Goal: Task Accomplishment & Management: Complete application form

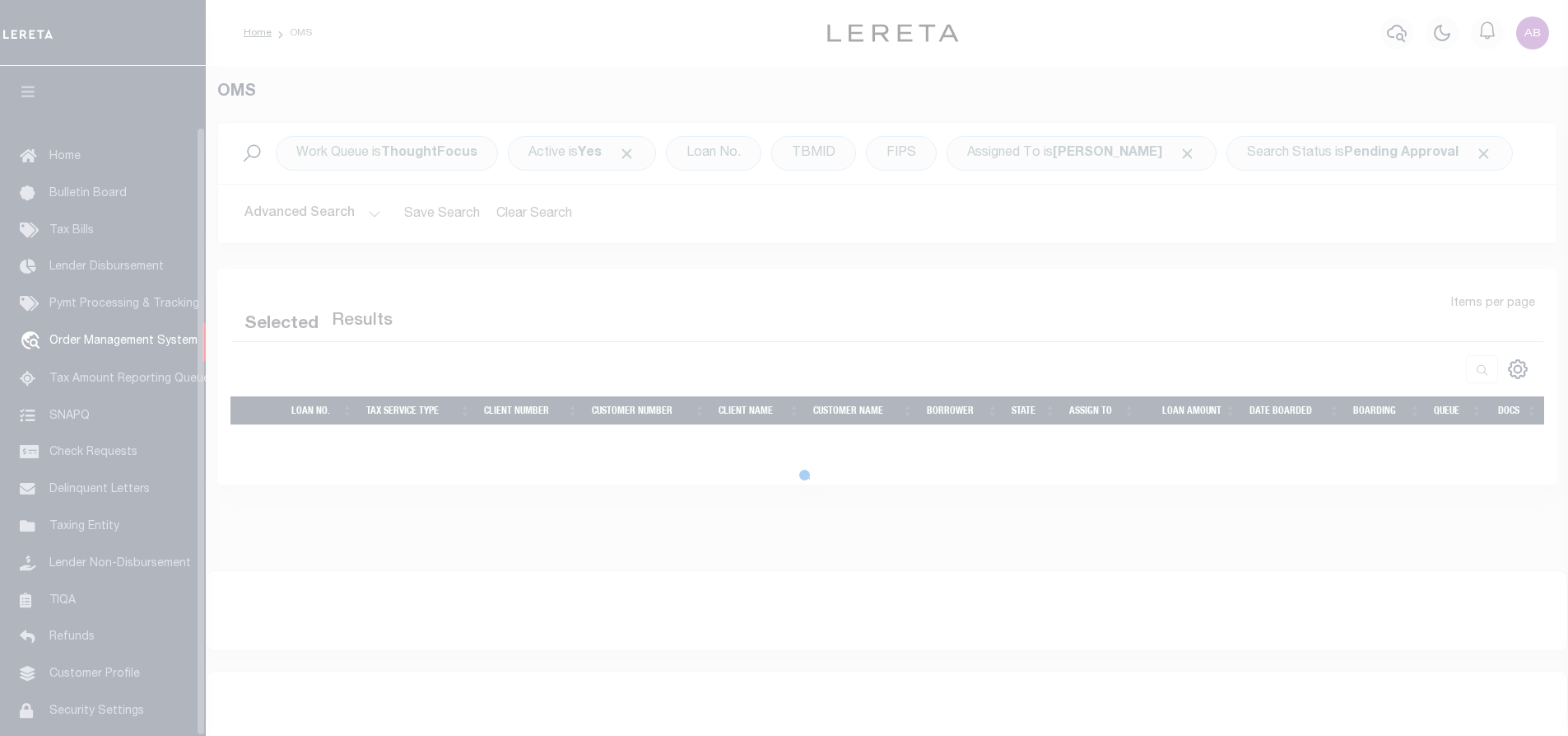
scroll to position [67, 0]
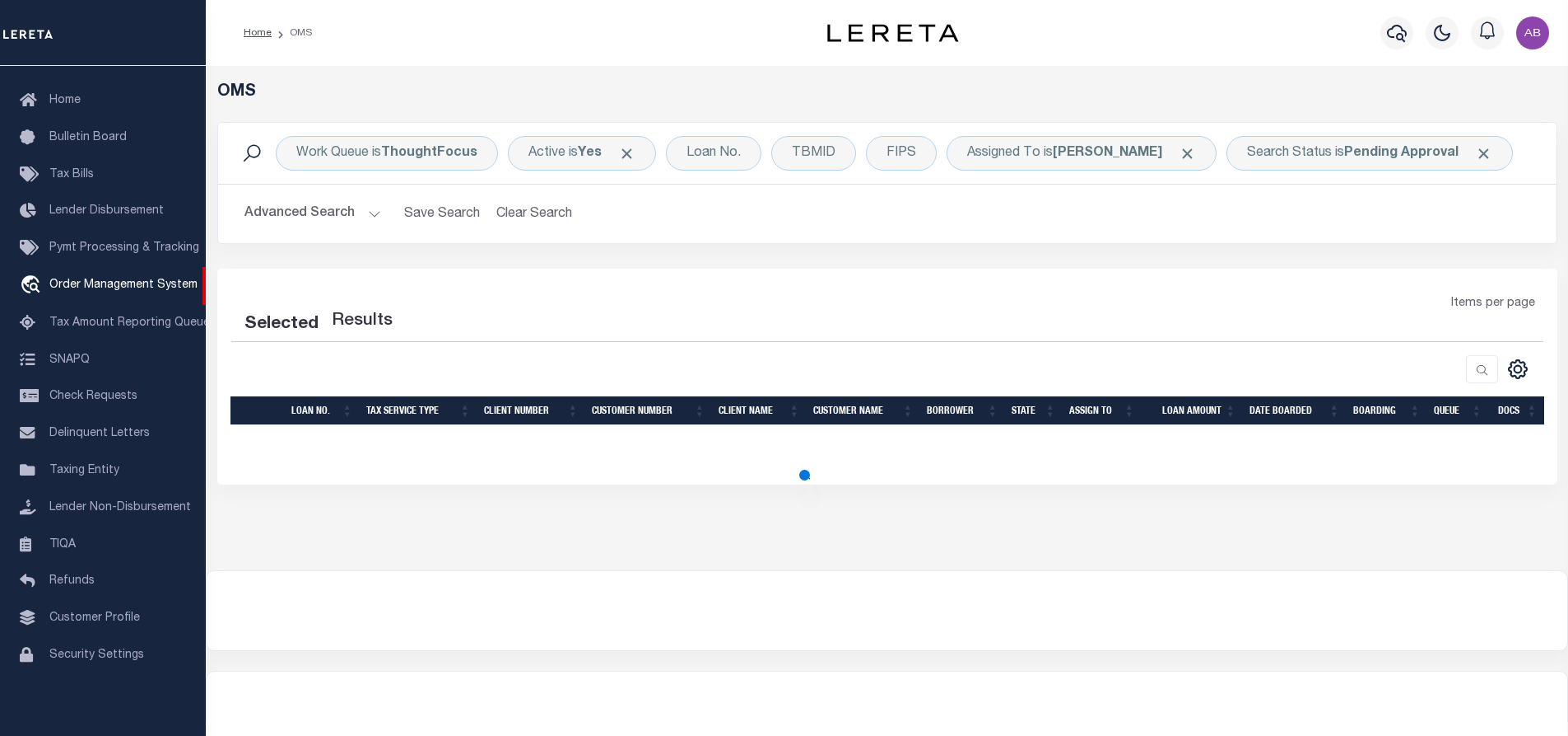
select select "200"
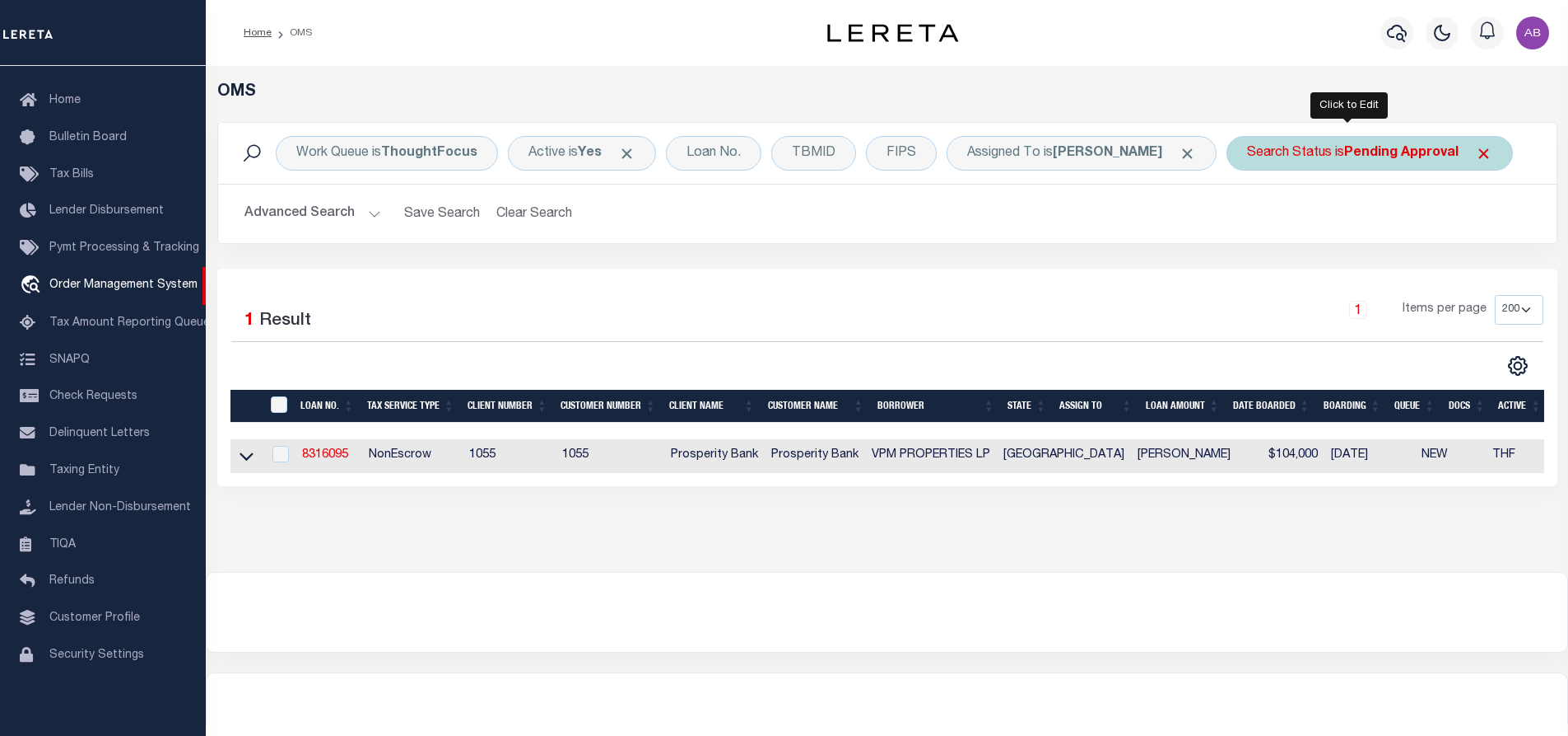
click at [1356, 157] on b "Pending Approval" at bounding box center [1402, 153] width 114 height 13
select select "PA"
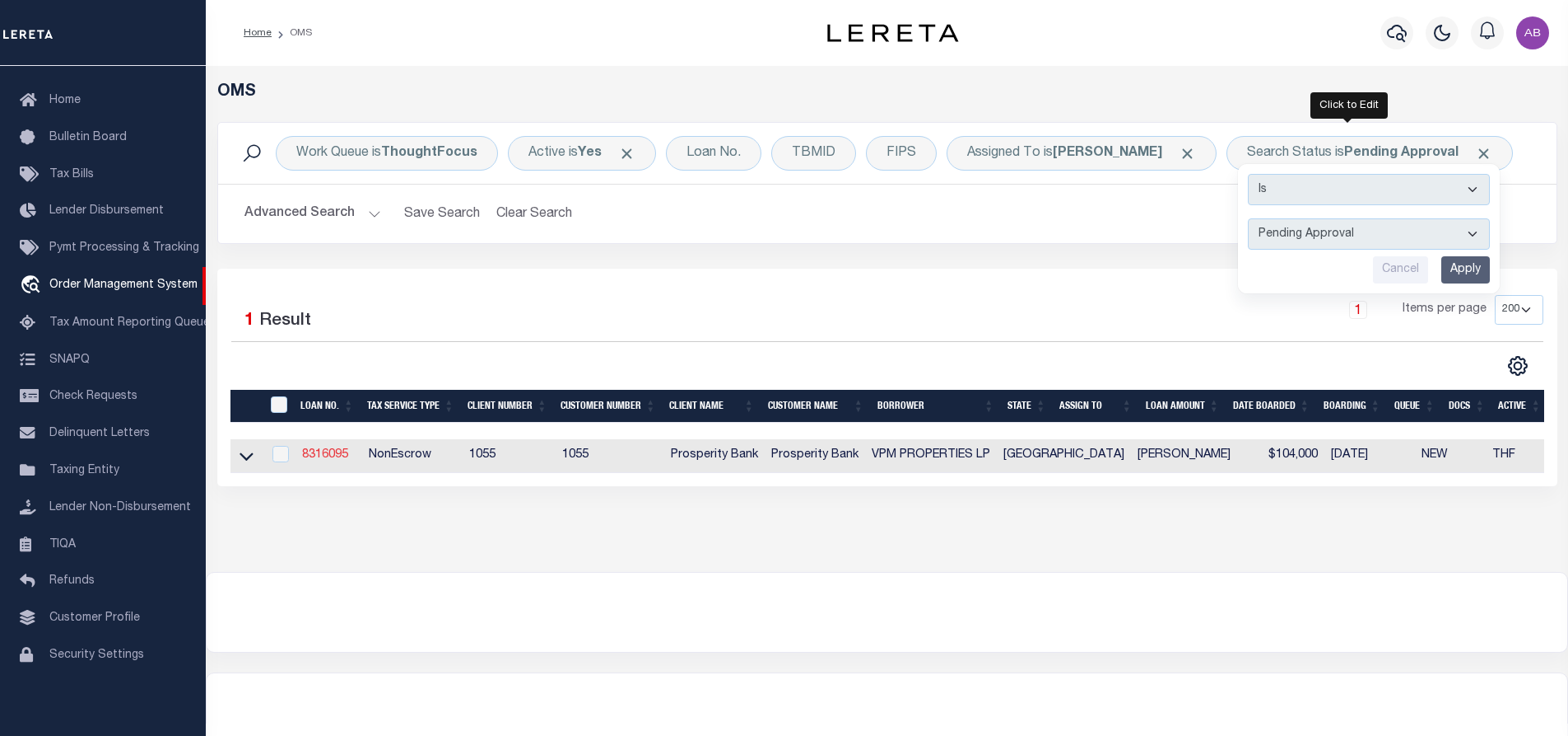
click at [333, 452] on link "8316095" at bounding box center [325, 454] width 46 height 11
type input "8316095"
type input "VPM PROPERTIES LP"
select select
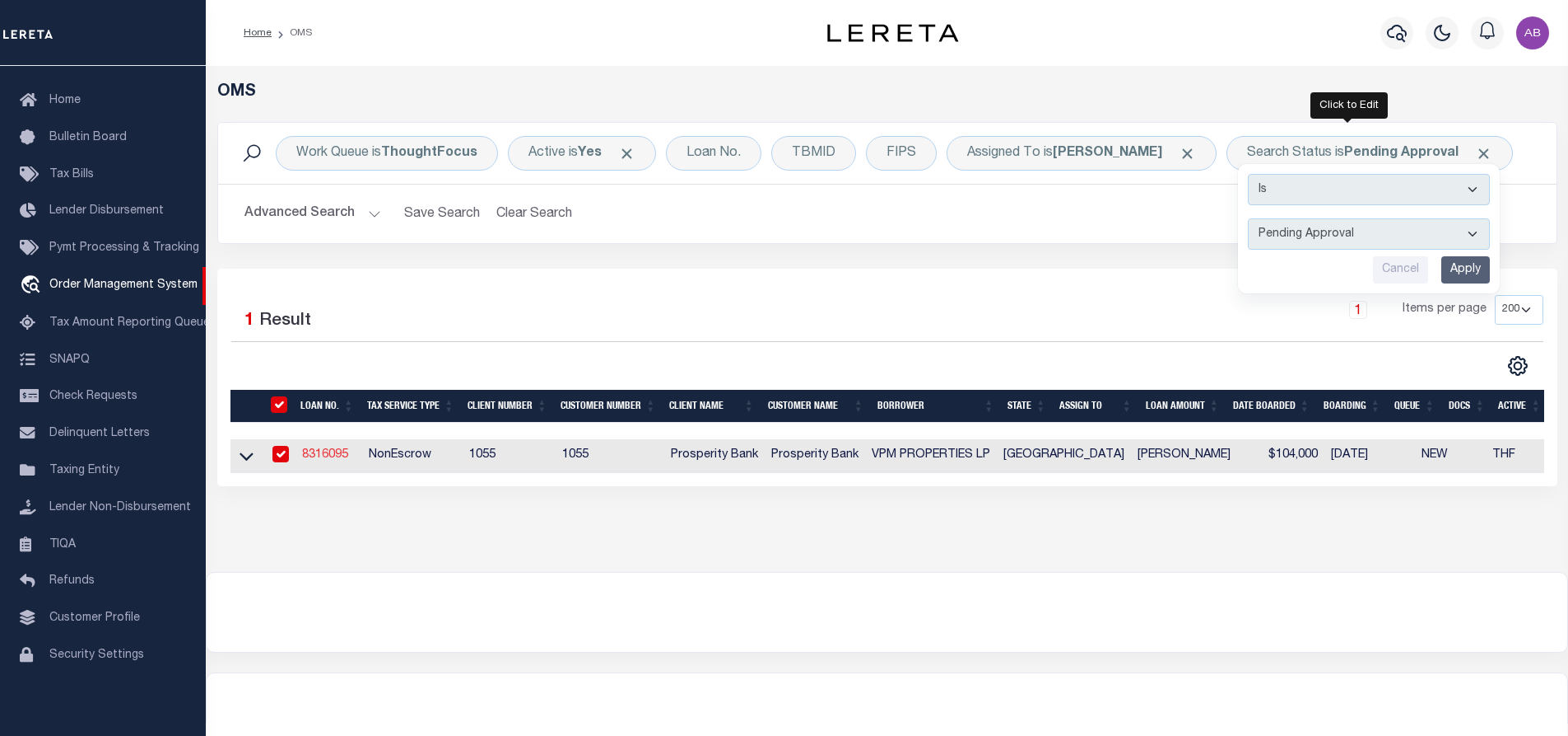
type input "3086 FM 237"
type input "[GEOGRAPHIC_DATA] [GEOGRAPHIC_DATA] 77974"
select select "400"
select select "NonEscrow"
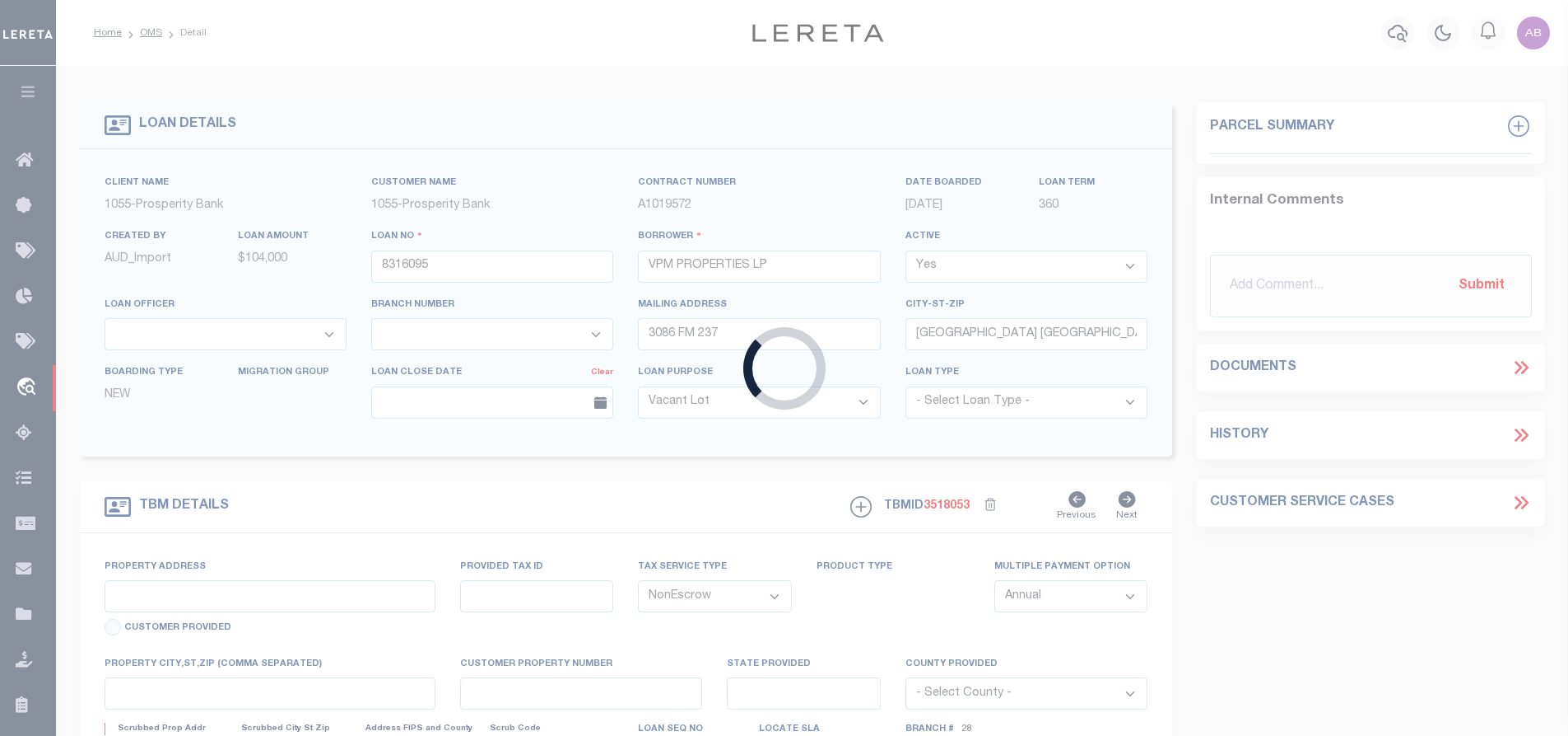
type input "[STREET_ADDRESS]"
type input "[PHONE_NUMBER]"
select select
type input "[GEOGRAPHIC_DATA]"
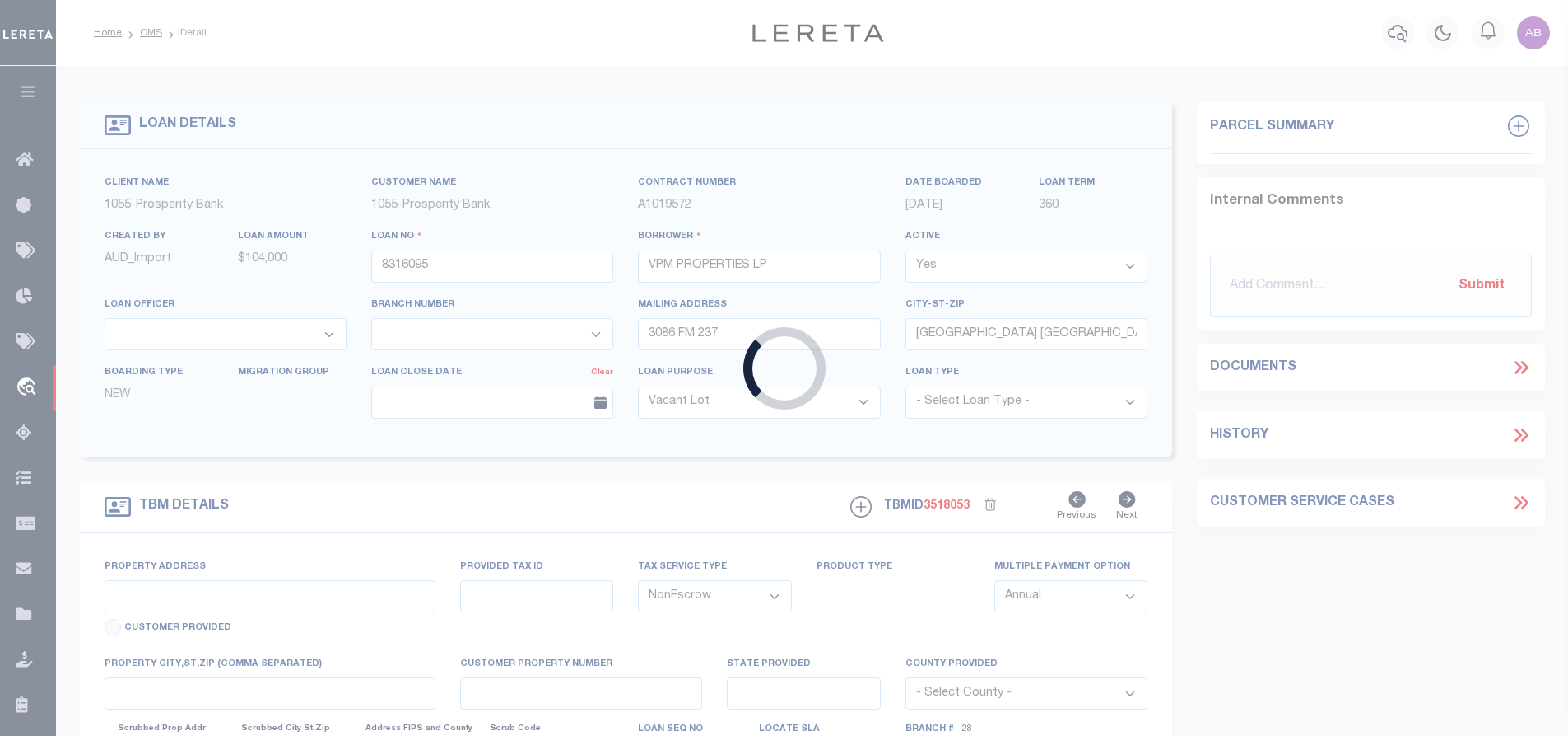
select select
type textarea "LOT 1 BLOCK 1 [PERSON_NAME] NO 1"
select select "10401"
select select "4010"
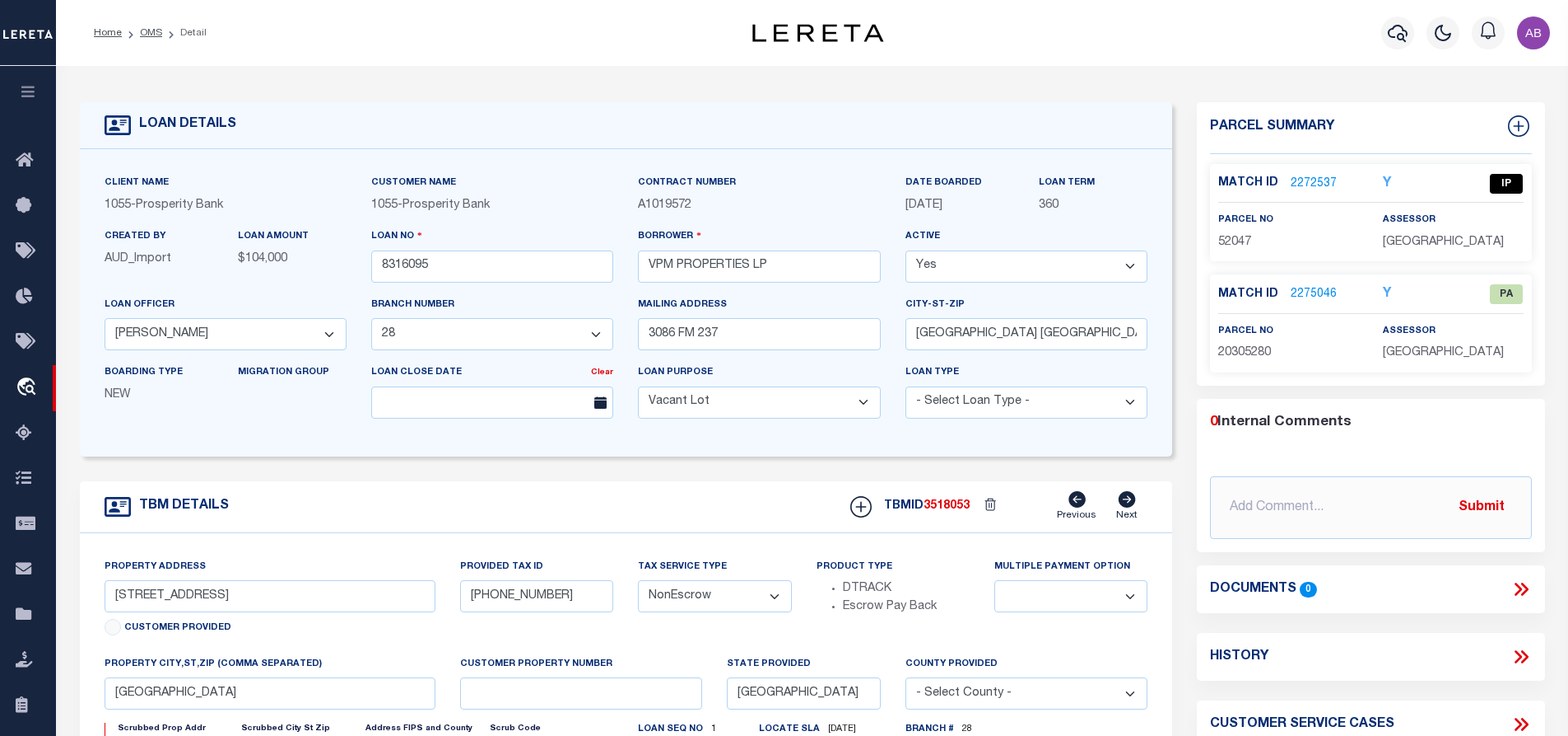
click at [1314, 296] on link "2275046" at bounding box center [1314, 295] width 46 height 18
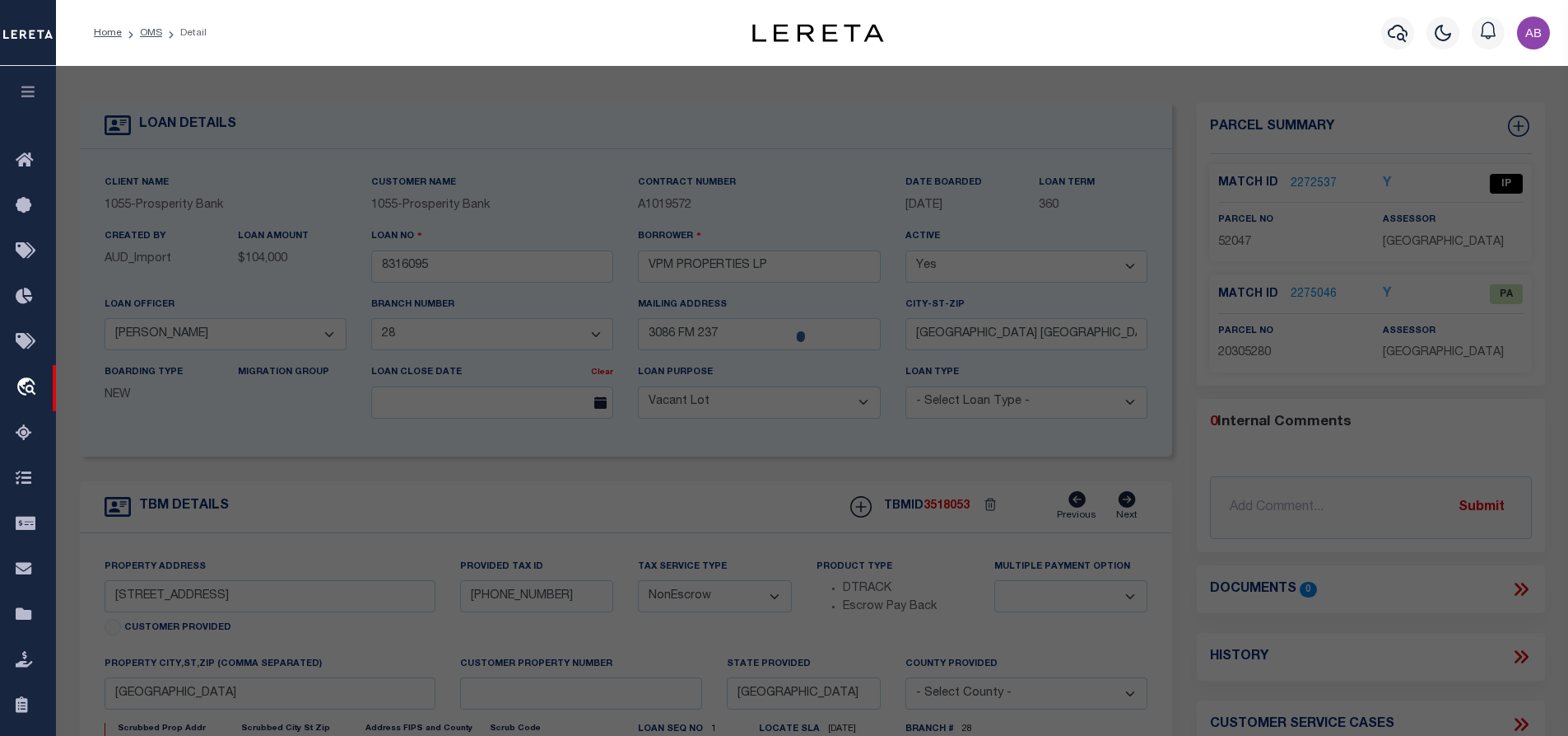
checkbox input "false"
select select "PA"
select select "MDD"
select select "ADD"
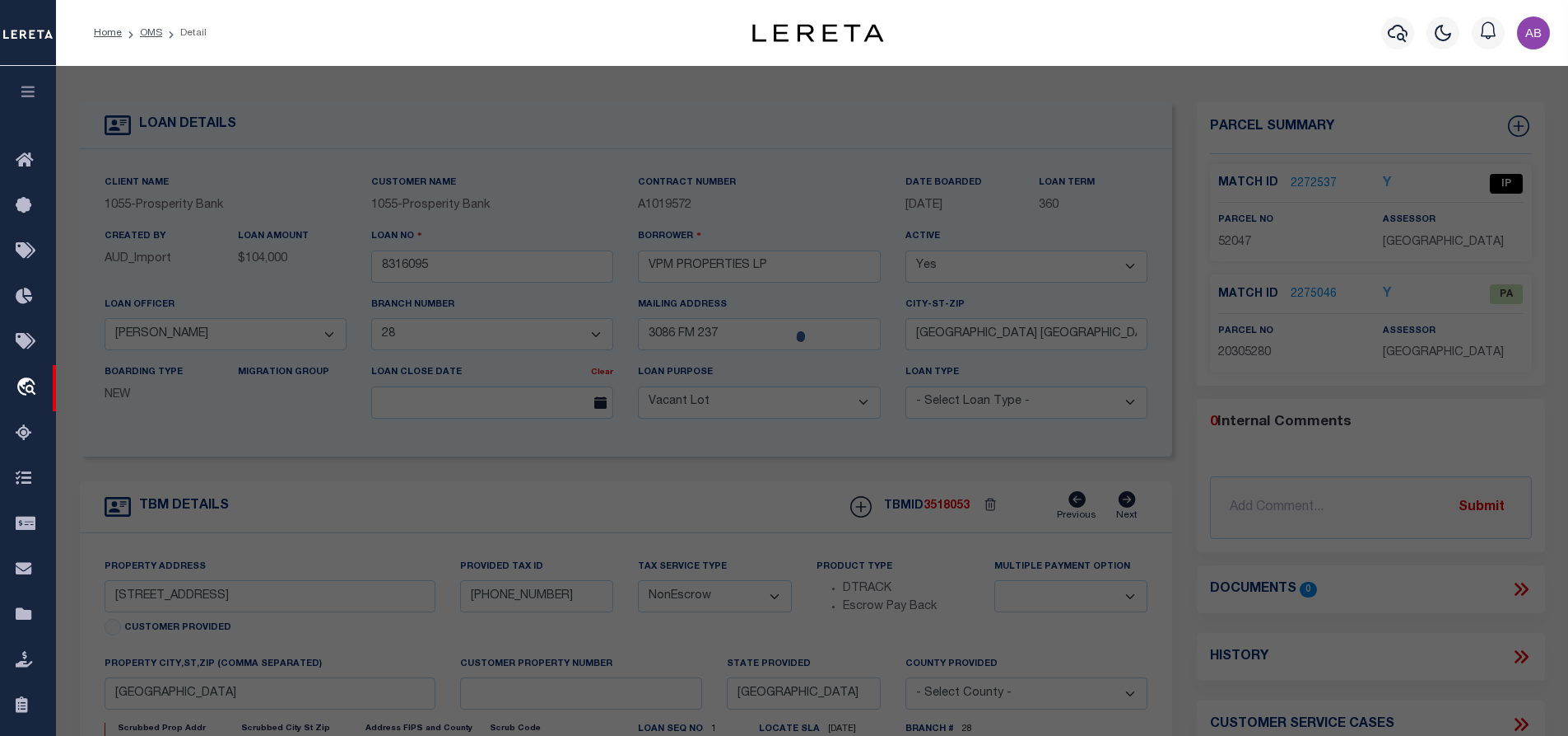
checkbox input "false"
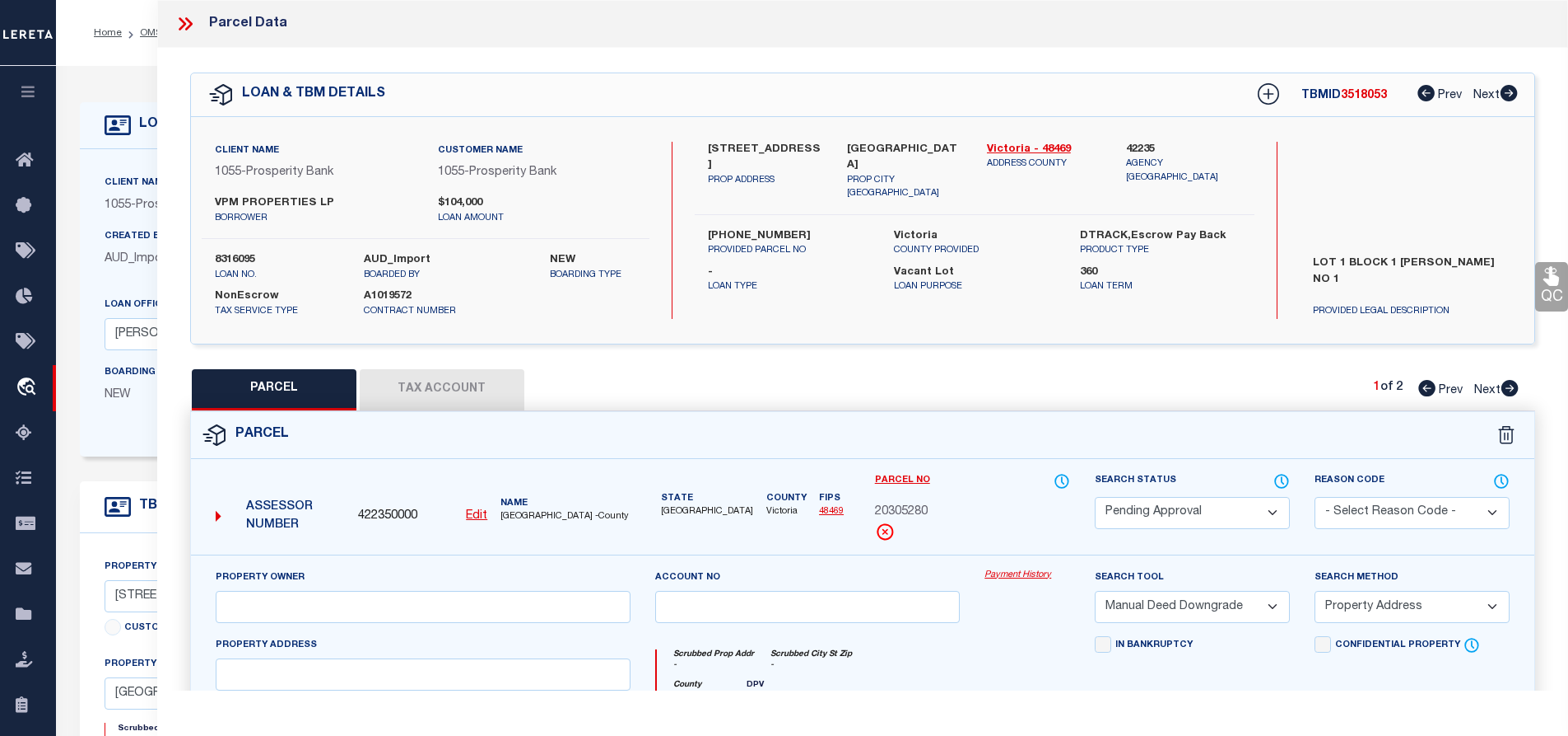
click at [1188, 505] on select "Automated Search Bad Parcel Complete Duplicate Parcel High Dollar Reporting In …" at bounding box center [1192, 512] width 195 height 32
select select "PR"
click at [1095, 497] on select "Automated Search Bad Parcel Complete Duplicate Parcel High Dollar Reporting In …" at bounding box center [1192, 512] width 195 height 32
click at [1375, 514] on select "- Select Reason Code - 099 - Other (Provide additional detail) ACT - Agency Cha…" at bounding box center [1412, 512] width 195 height 32
select select "099"
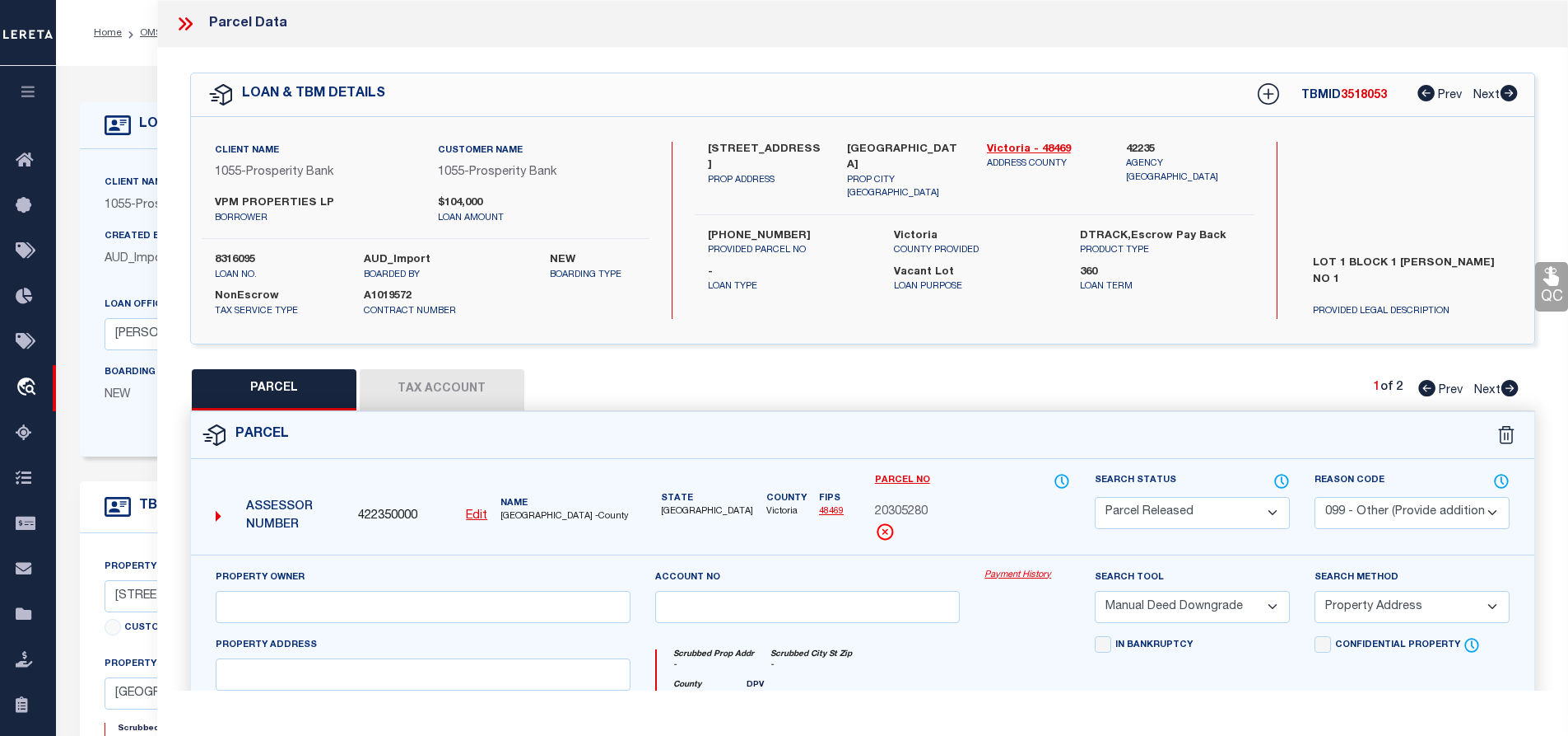
click at [1315, 497] on select "- Select Reason Code - 099 - Other (Provide additional detail) ACT - Agency Cha…" at bounding box center [1412, 512] width 195 height 32
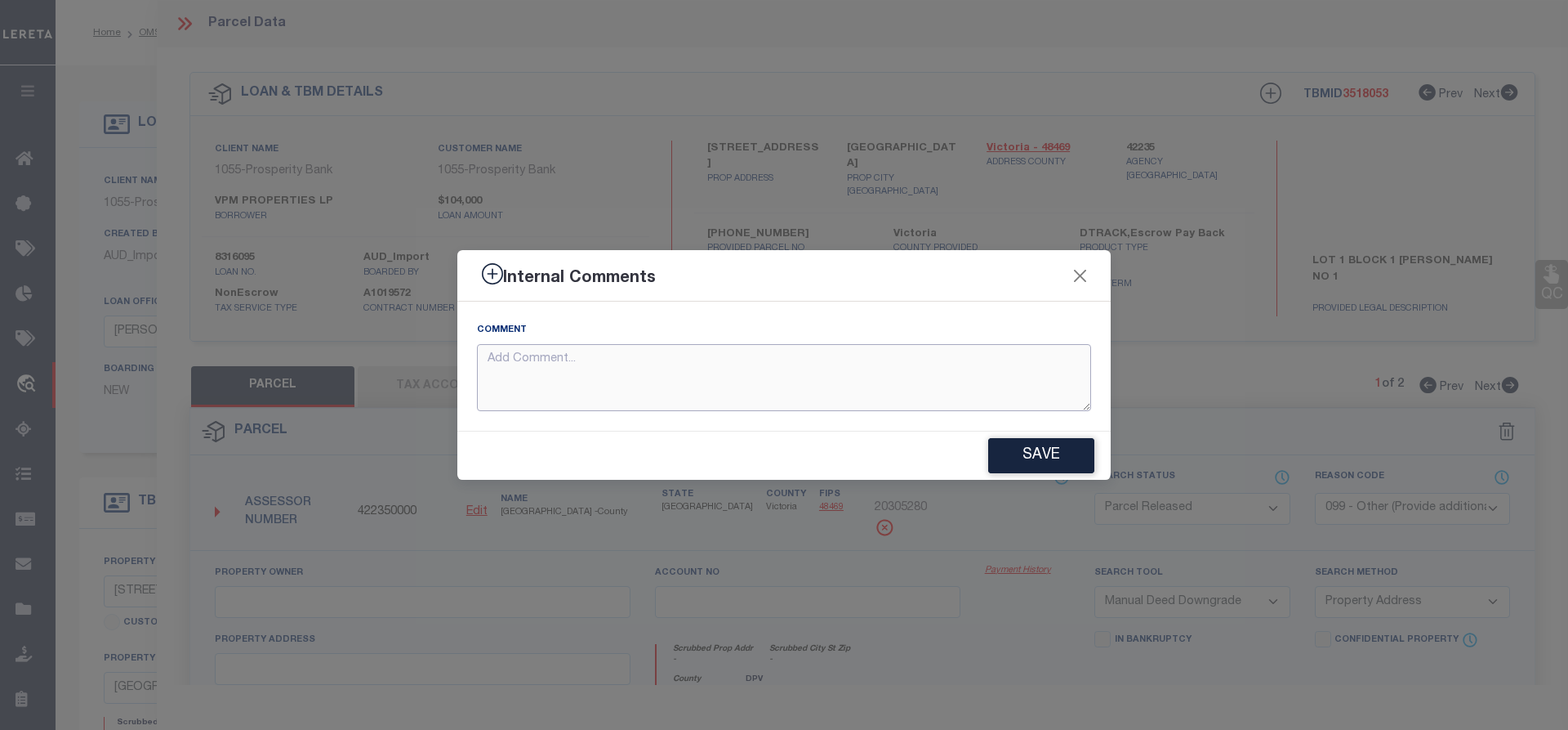
click at [570, 391] on textarea at bounding box center [784, 378] width 615 height 68
type textarea "Parcel not needed"
click at [1035, 451] on button "Save" at bounding box center [1042, 455] width 107 height 35
type textarea "Parcel not needed"
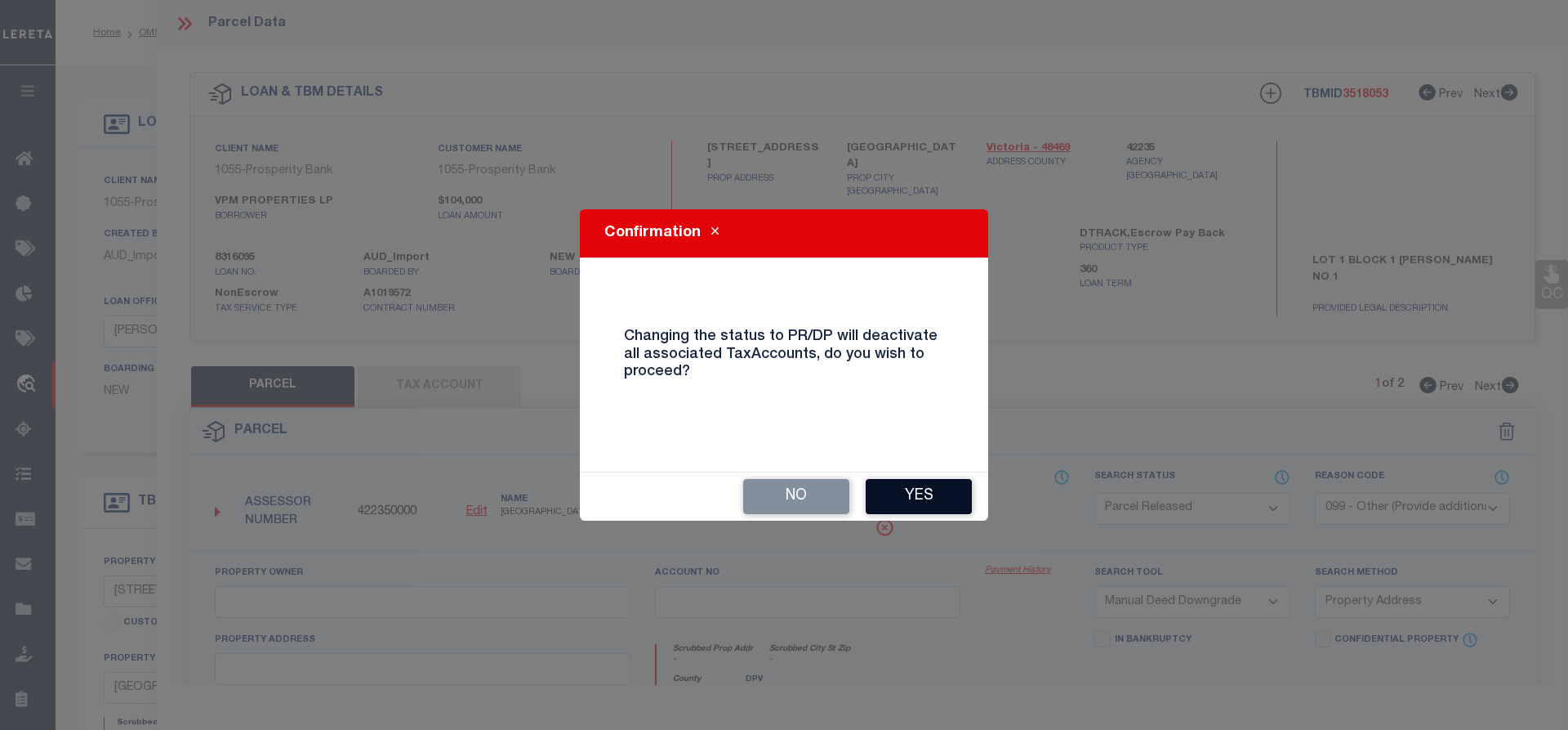
click at [947, 499] on button "Yes" at bounding box center [919, 496] width 107 height 35
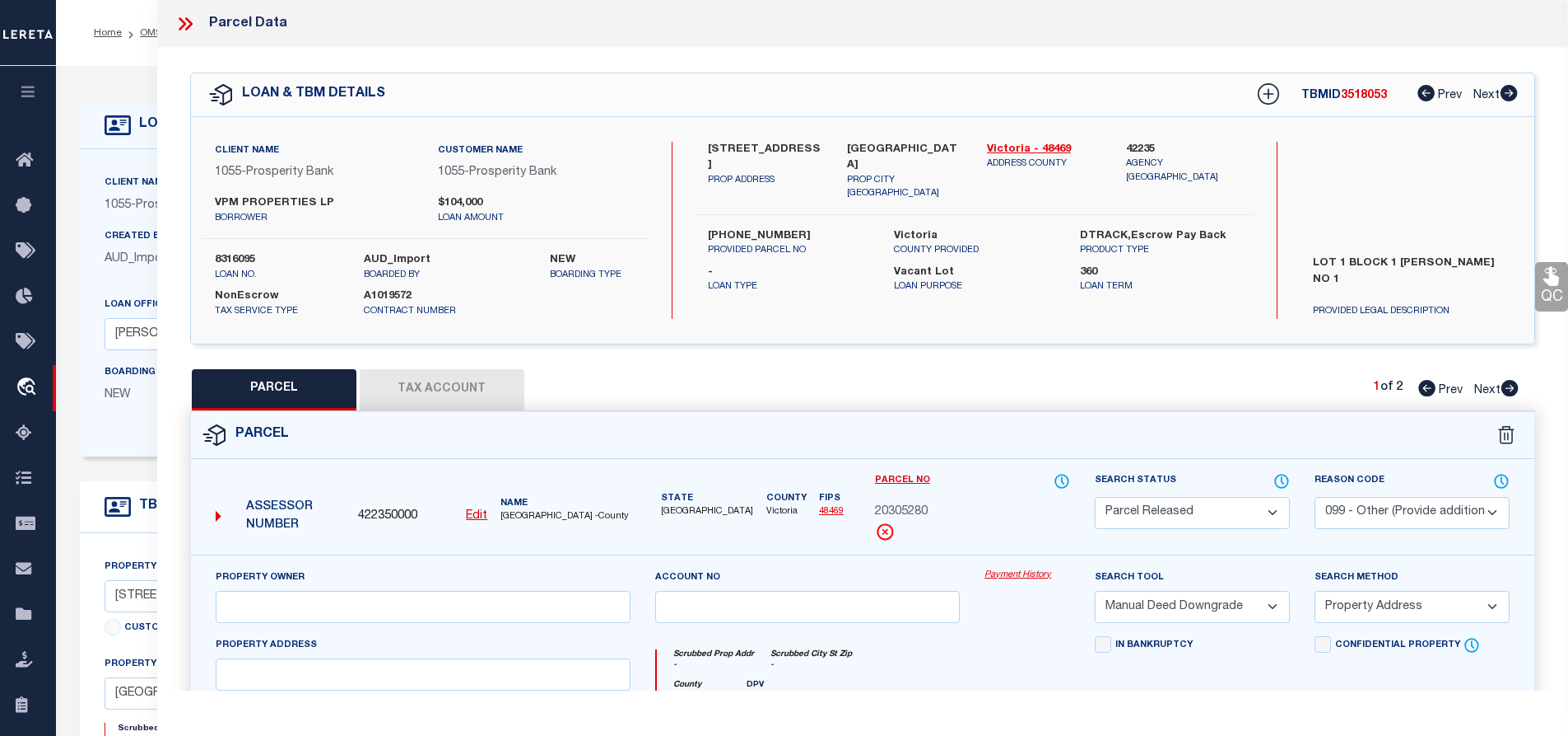
select select "AS"
select select
checkbox input "false"
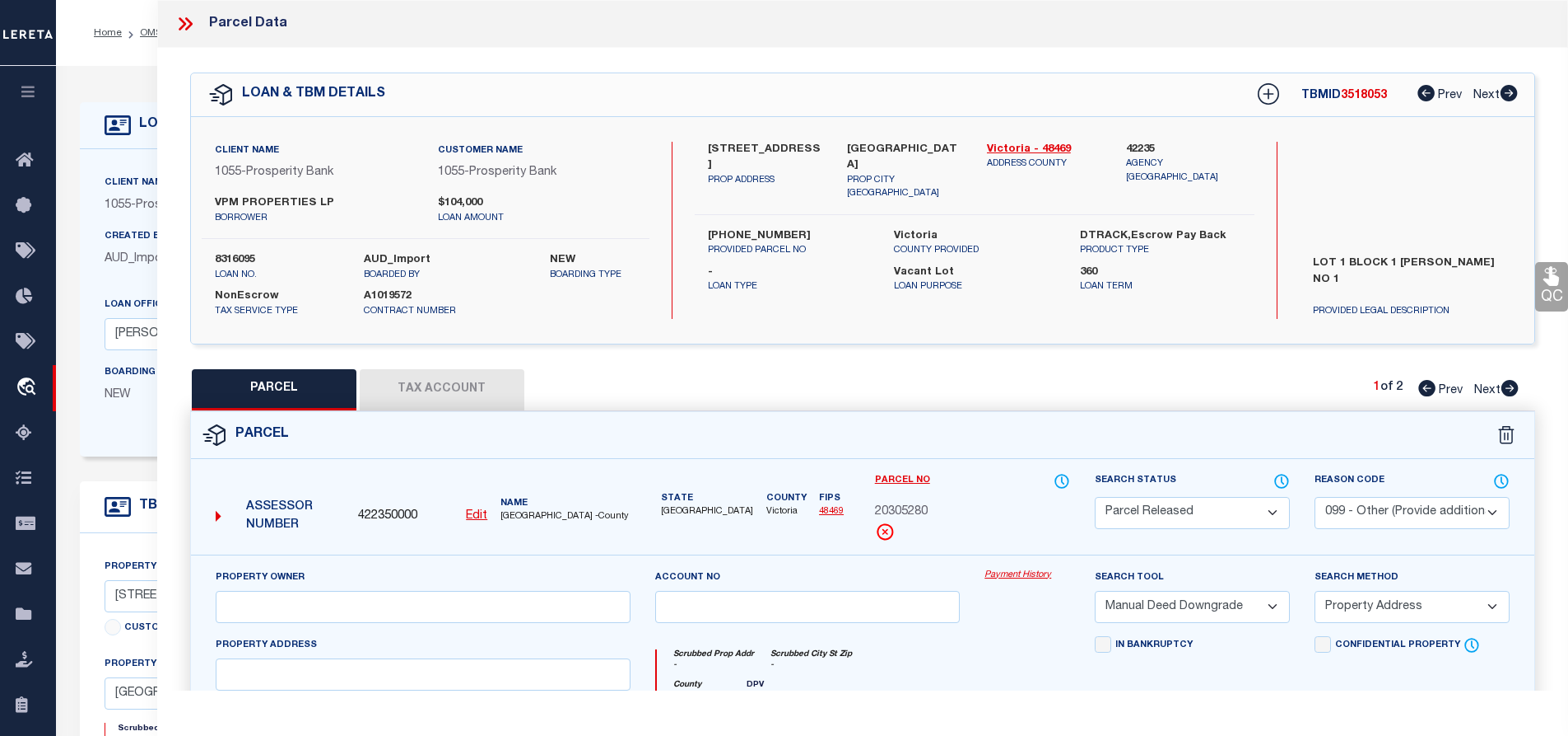
checkbox input "false"
select select "PR"
select select "099"
select select "MDD"
select select "ADD"
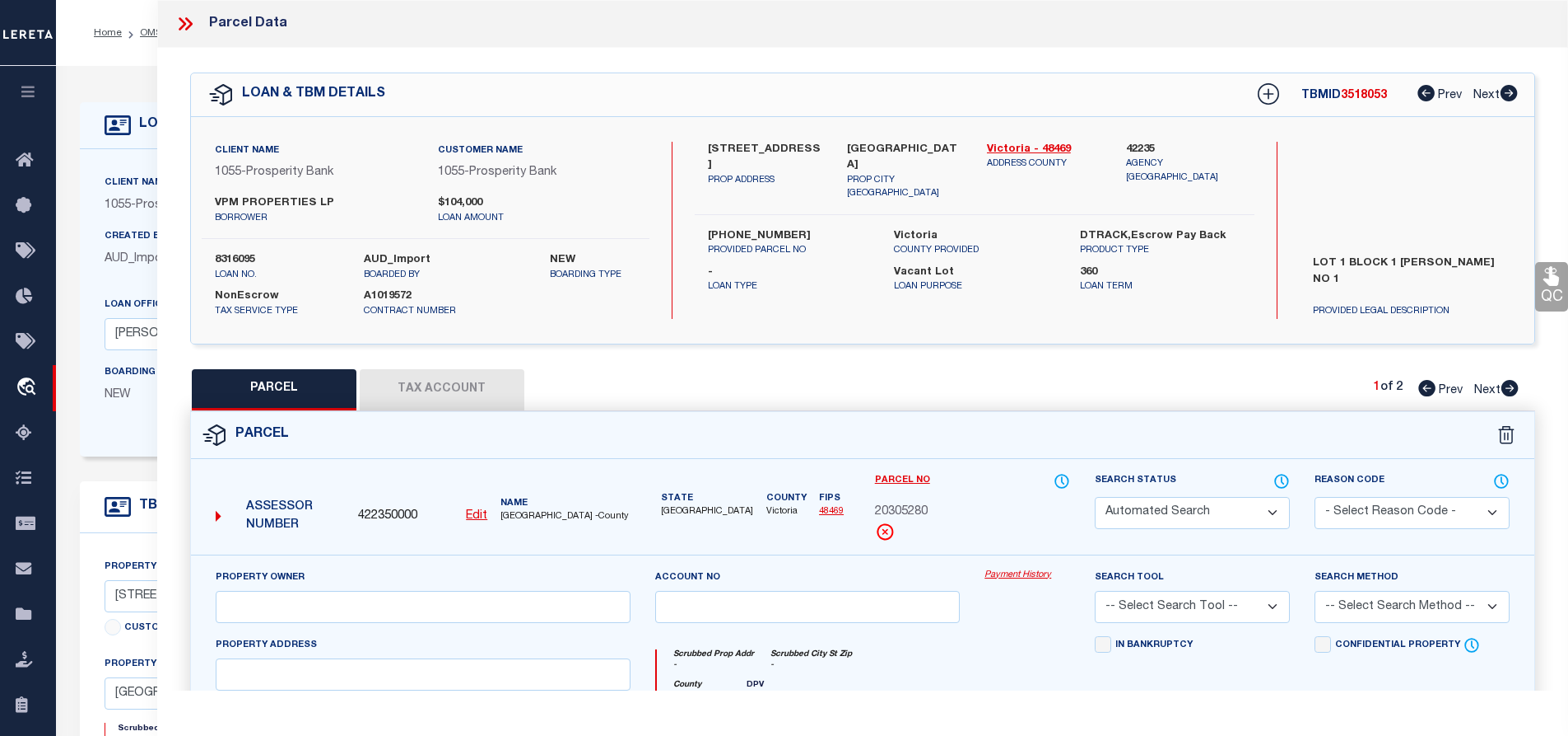
type textarea "Parcel not needed"
click at [192, 29] on icon at bounding box center [185, 24] width 21 height 21
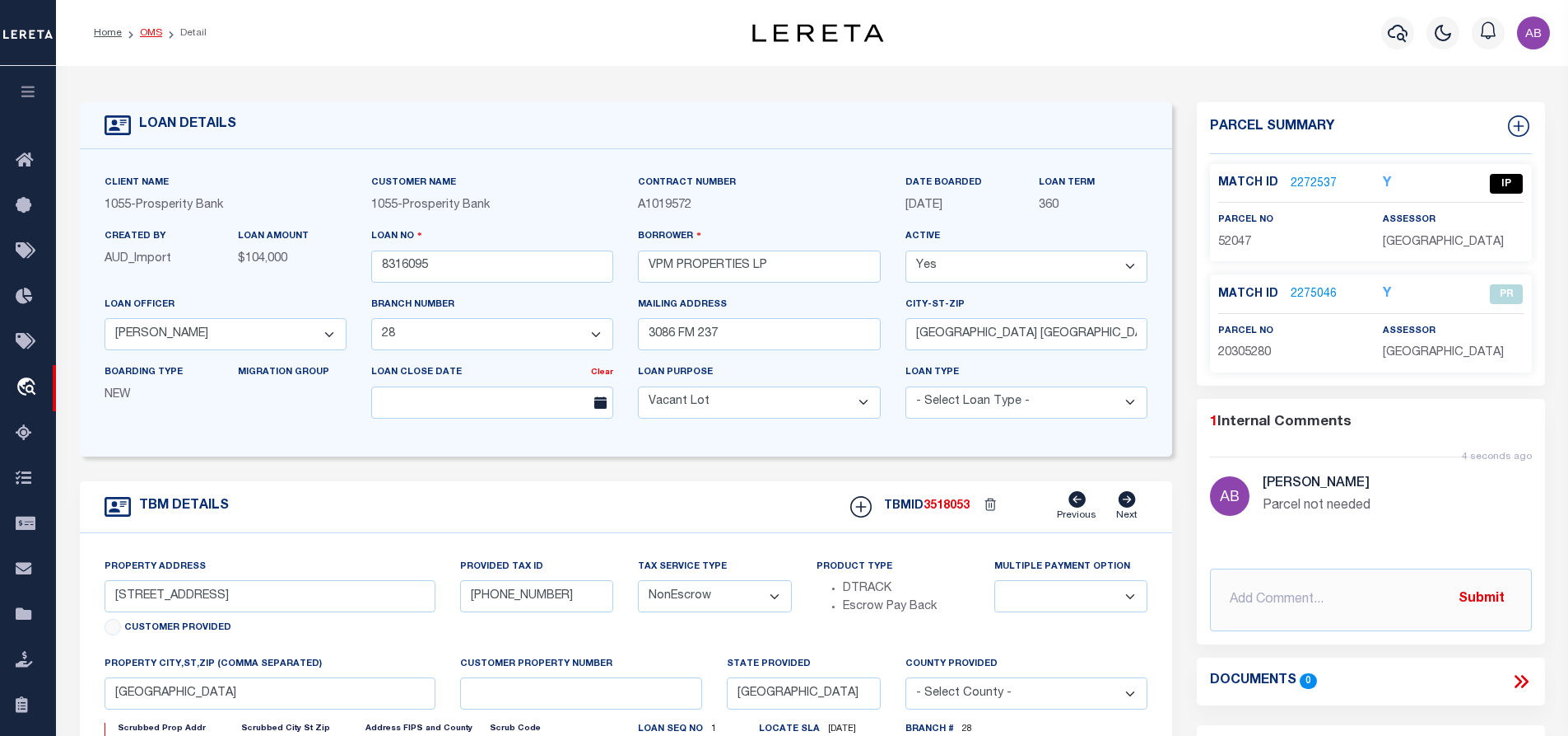
click at [147, 34] on link "OMS" at bounding box center [150, 33] width 22 height 10
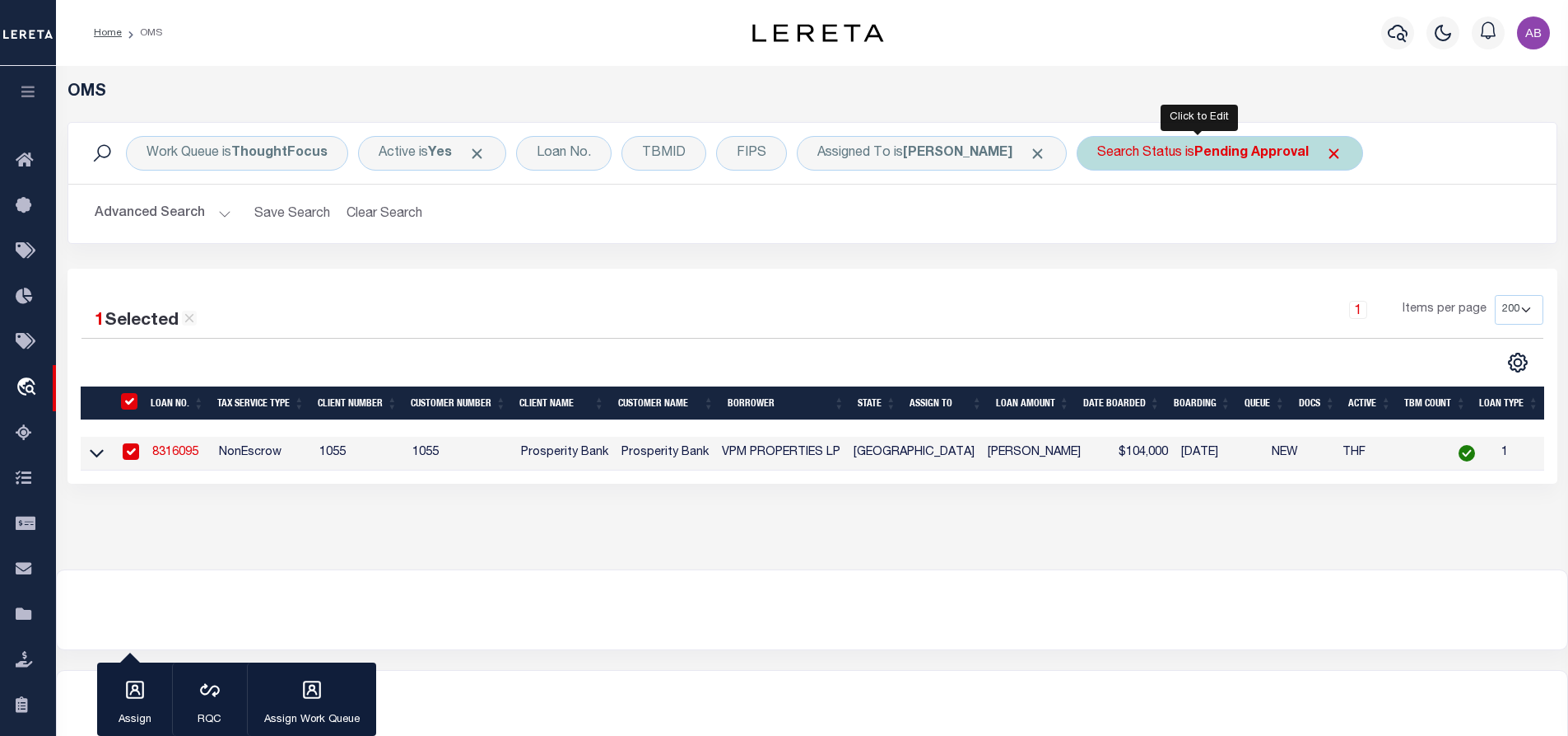
click at [1195, 147] on b "Pending Approval" at bounding box center [1252, 153] width 114 height 13
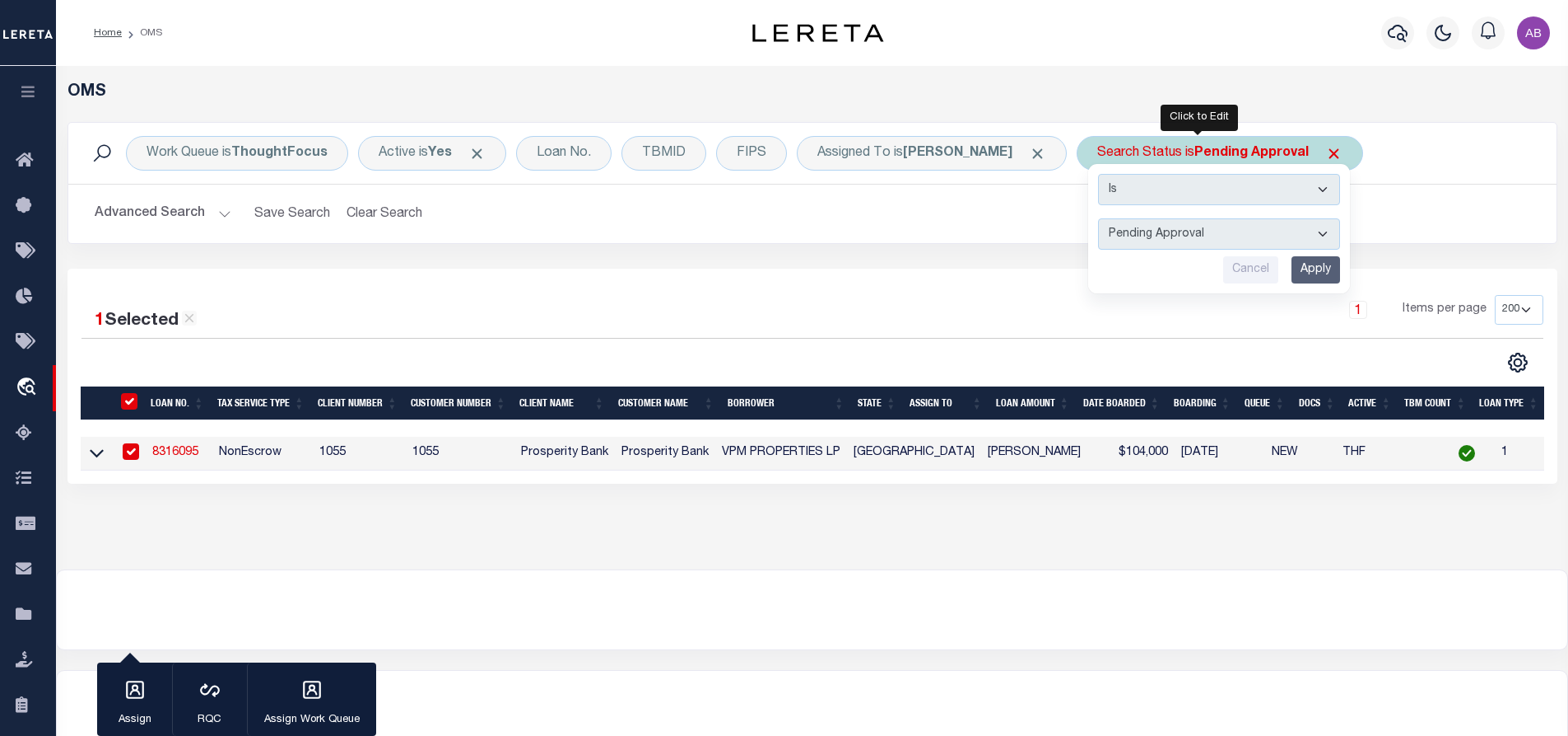
click at [1178, 242] on select "Automated Search Bad Parcel Complete Duplicate Parcel High Dollar Reporting In …" at bounding box center [1219, 234] width 242 height 32
click at [1098, 218] on select "Automated Search Bad Parcel Complete Duplicate Parcel High Dollar Reporting In …" at bounding box center [1219, 234] width 242 height 32
click at [1231, 224] on select "Automated Search Bad Parcel Complete Duplicate Parcel High Dollar Reporting In …" at bounding box center [1219, 234] width 242 height 32
select select "IP"
click at [1098, 218] on select "Automated Search Bad Parcel Complete Duplicate Parcel High Dollar Reporting In …" at bounding box center [1219, 234] width 242 height 32
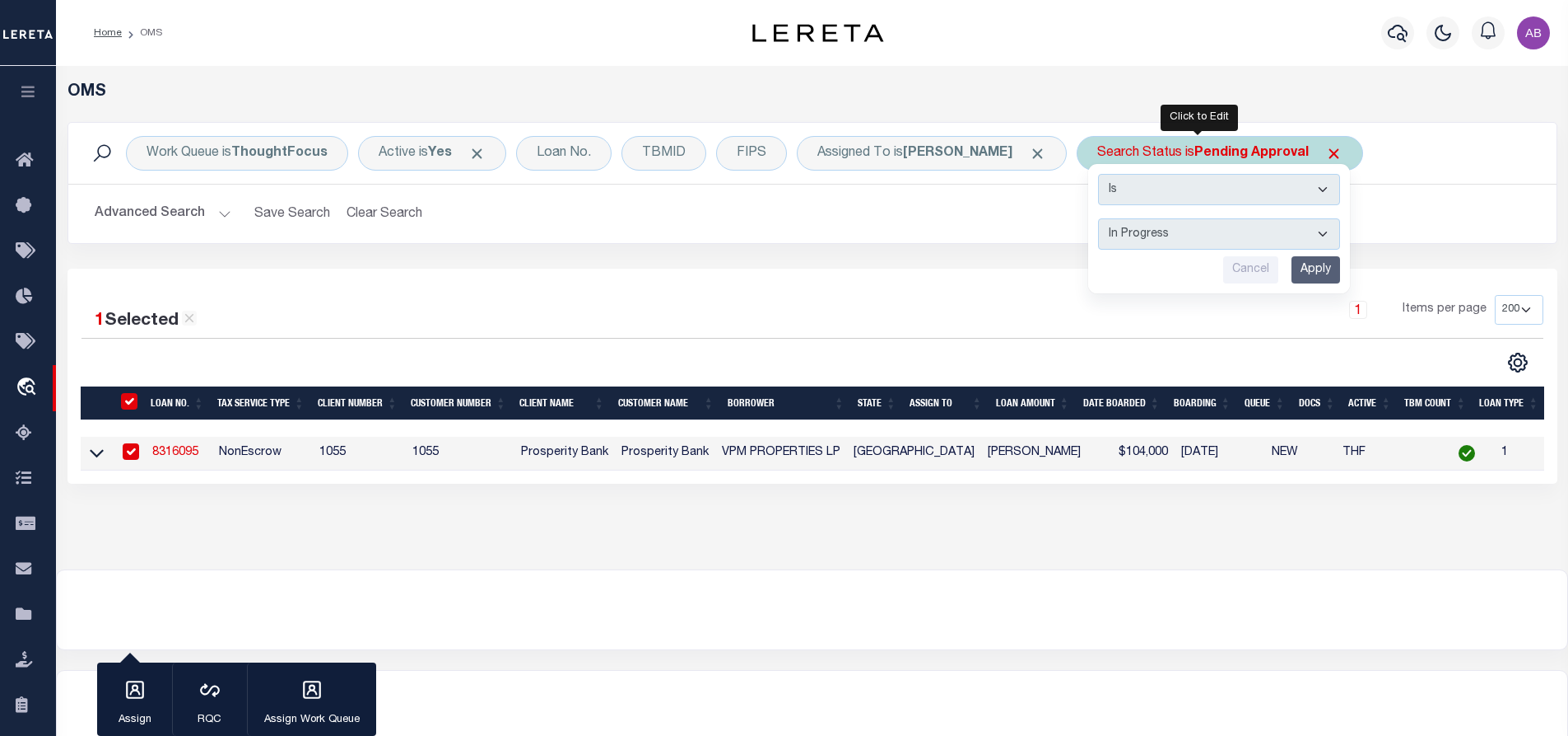
click at [1296, 267] on input "Apply" at bounding box center [1315, 269] width 48 height 27
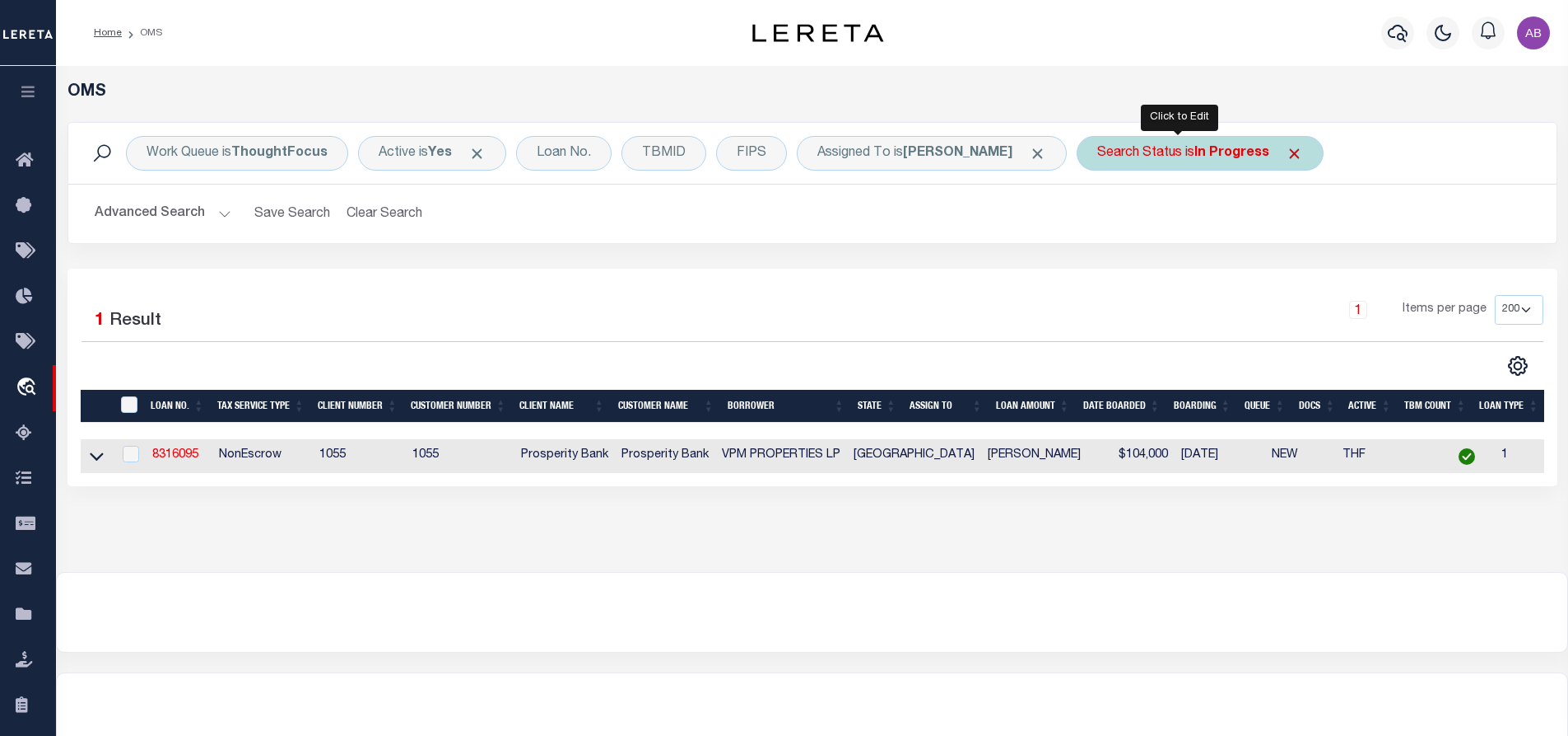
click at [1178, 164] on div "Search Status is In Progress" at bounding box center [1200, 152] width 247 height 34
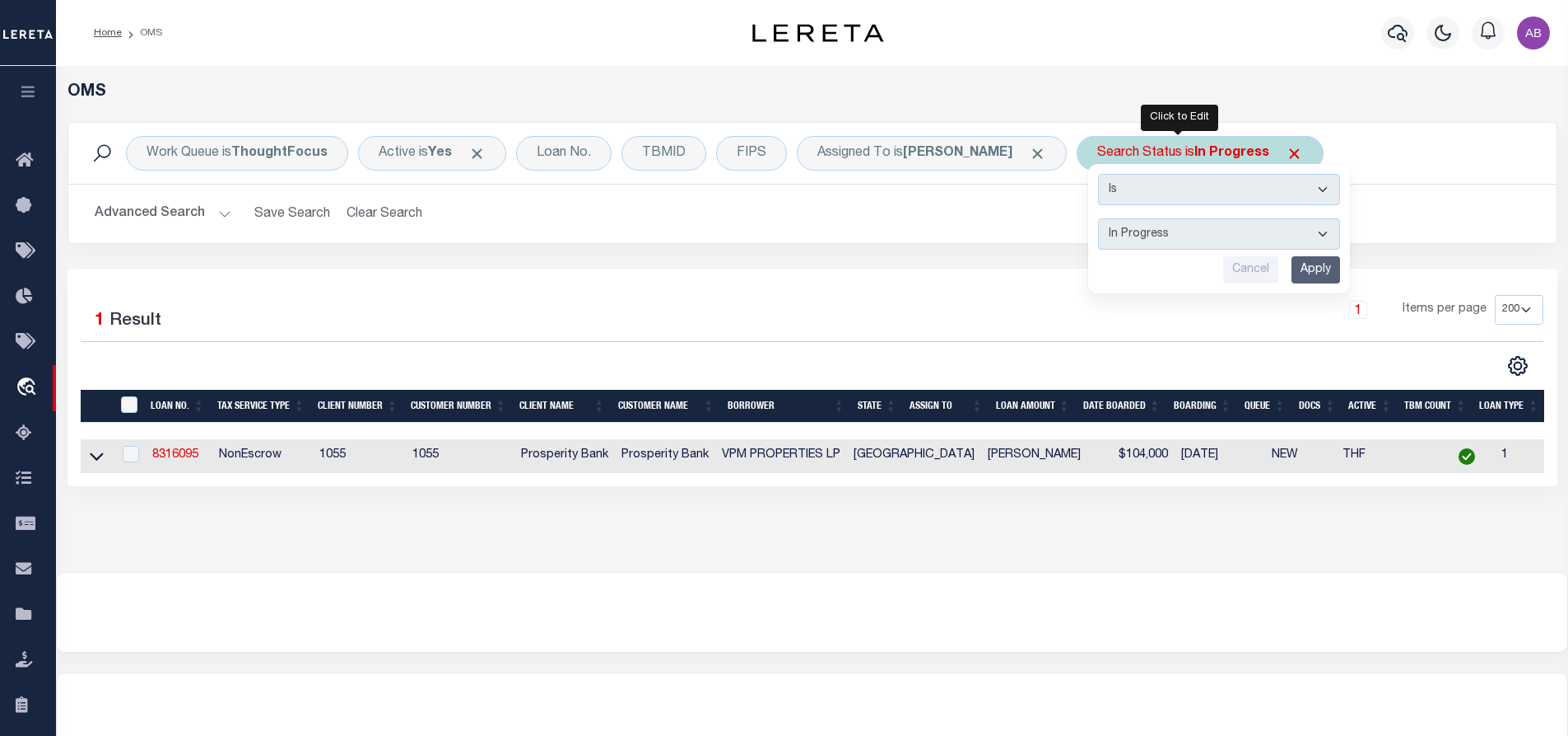
click at [1145, 231] on select "Automated Search Bad Parcel Complete Duplicate Parcel High Dollar Reporting In …" at bounding box center [1219, 234] width 242 height 32
select select "RD"
click at [1098, 218] on select "Automated Search Bad Parcel Complete Duplicate Parcel High Dollar Reporting In …" at bounding box center [1219, 234] width 242 height 32
click at [1296, 256] on input "Apply" at bounding box center [1315, 269] width 48 height 27
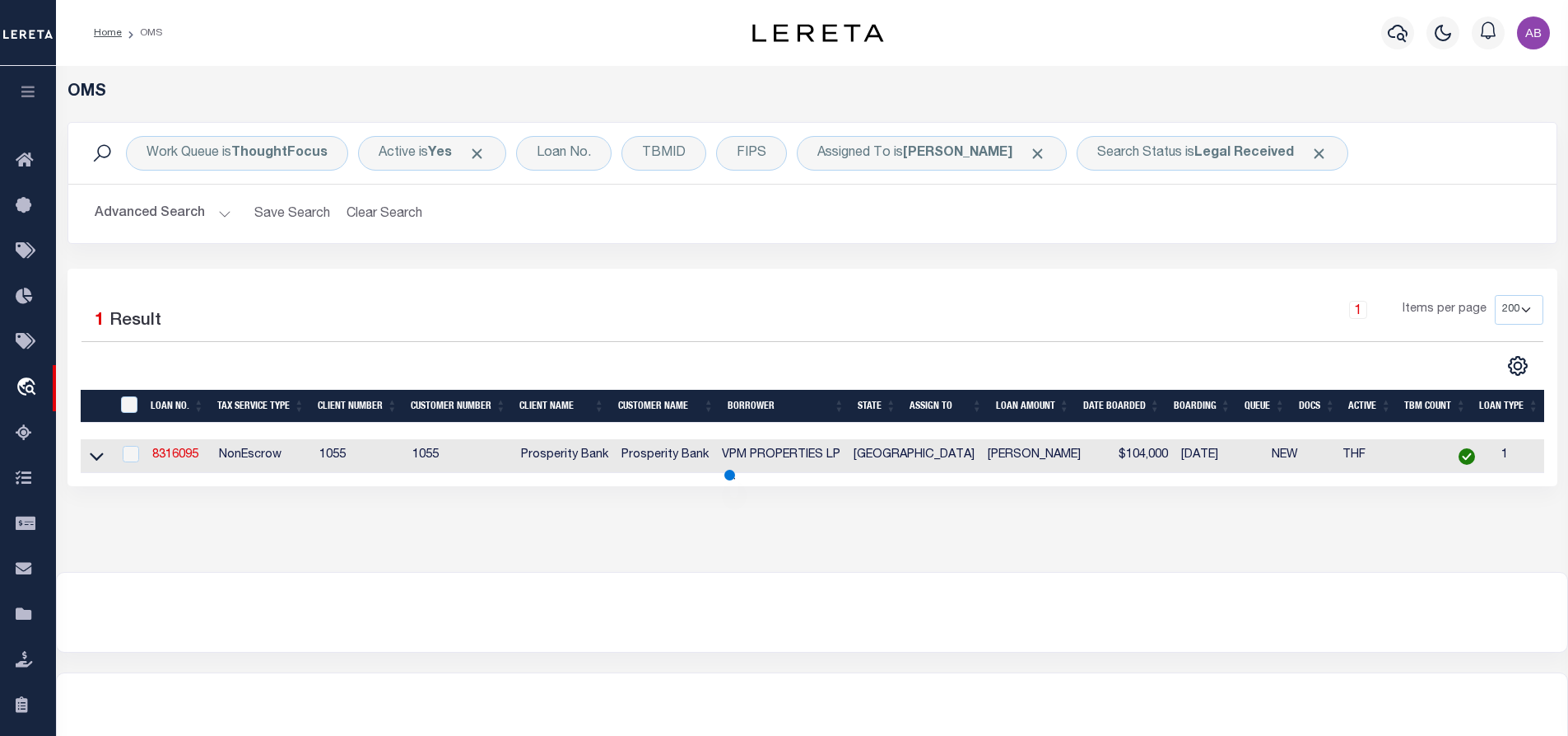
click at [1296, 261] on div "Work Queue is ThoughtFocus Active is Yes Loan No. TBMID FIPS Assigned To is [PE…" at bounding box center [813, 195] width 1515 height 147
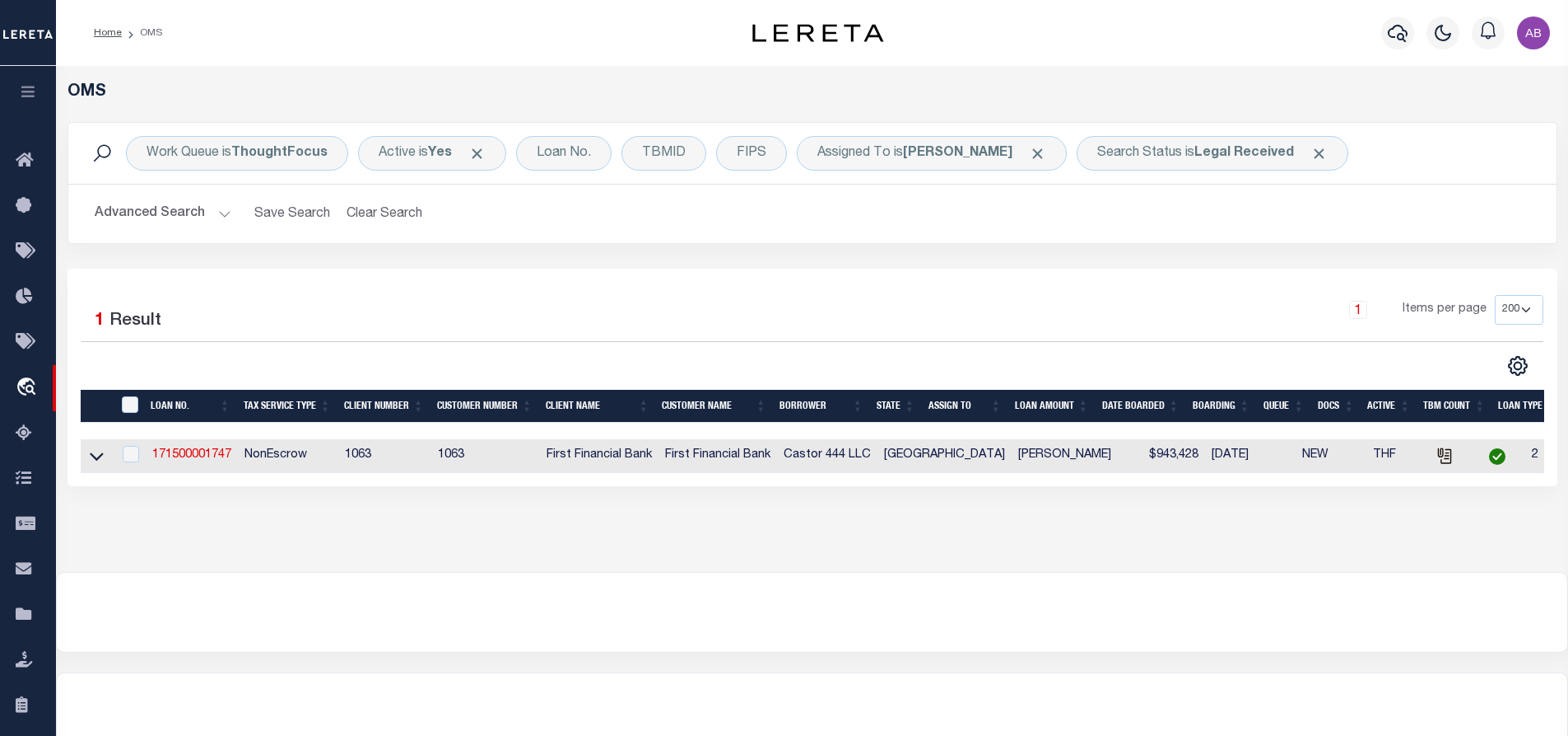
click at [1217, 105] on div "OMS" at bounding box center [813, 102] width 1515 height 40
click at [1219, 118] on div "OMS" at bounding box center [813, 102] width 1515 height 40
drag, startPoint x: 1213, startPoint y: 130, endPoint x: 1209, endPoint y: 138, distance: 8.9
click at [1213, 131] on div "Work Queue is ThoughtFocus Active is Yes Loan No. TBMID FIPS Assigned To is [PE…" at bounding box center [813, 152] width 1489 height 61
click at [1209, 143] on div "Search Status is Legal Received" at bounding box center [1213, 152] width 272 height 34
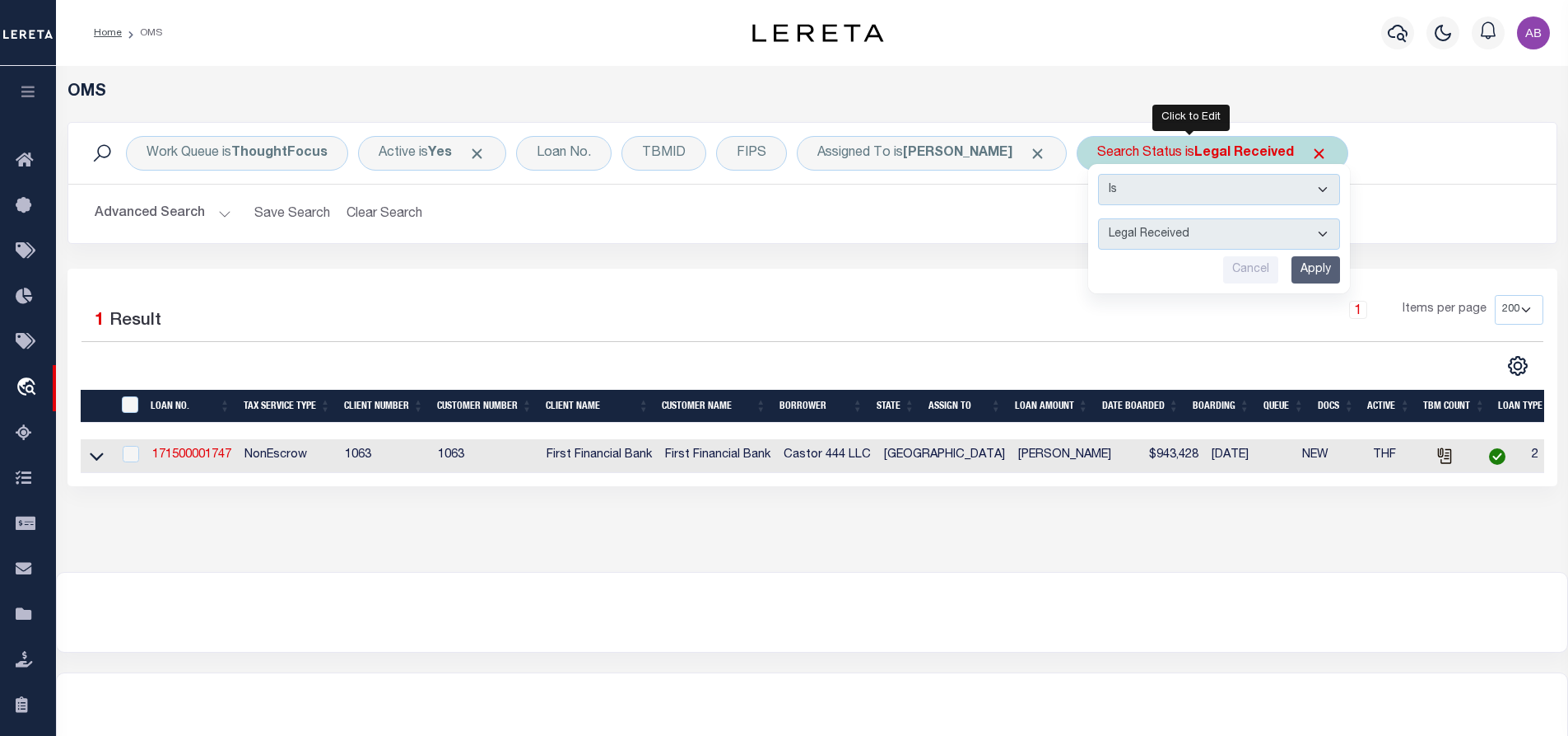
click at [1177, 231] on select "Automated Search Bad Parcel Complete Duplicate Parcel High Dollar Reporting In …" at bounding box center [1219, 234] width 242 height 32
select select "IP"
click at [1098, 218] on select "Automated Search Bad Parcel Complete Duplicate Parcel High Dollar Reporting In …" at bounding box center [1219, 234] width 242 height 32
click at [1309, 269] on input "Apply" at bounding box center [1315, 269] width 48 height 27
